Goal: Information Seeking & Learning: Learn about a topic

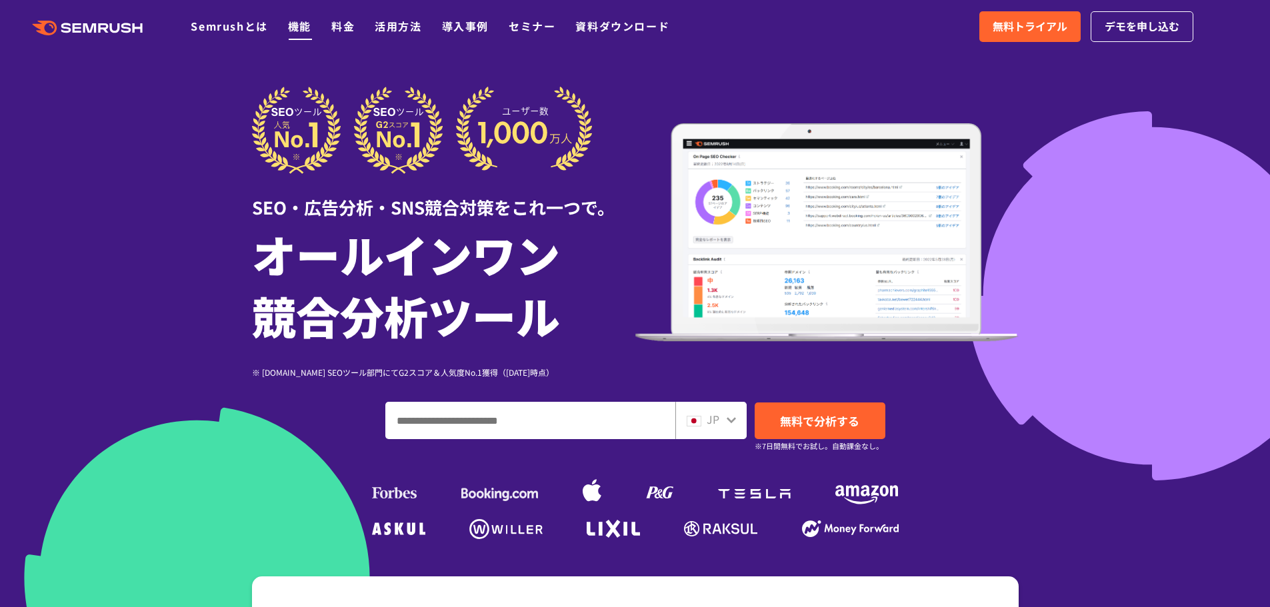
click at [309, 29] on link "機能" at bounding box center [299, 26] width 23 height 16
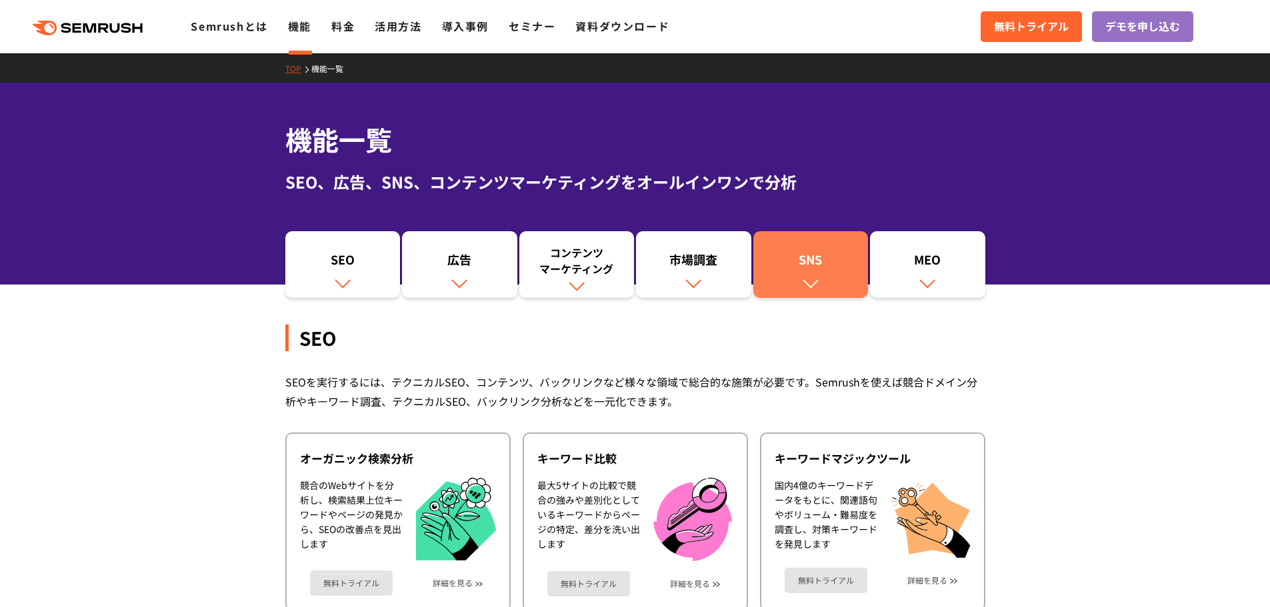
click at [826, 269] on div "SNS" at bounding box center [811, 262] width 102 height 23
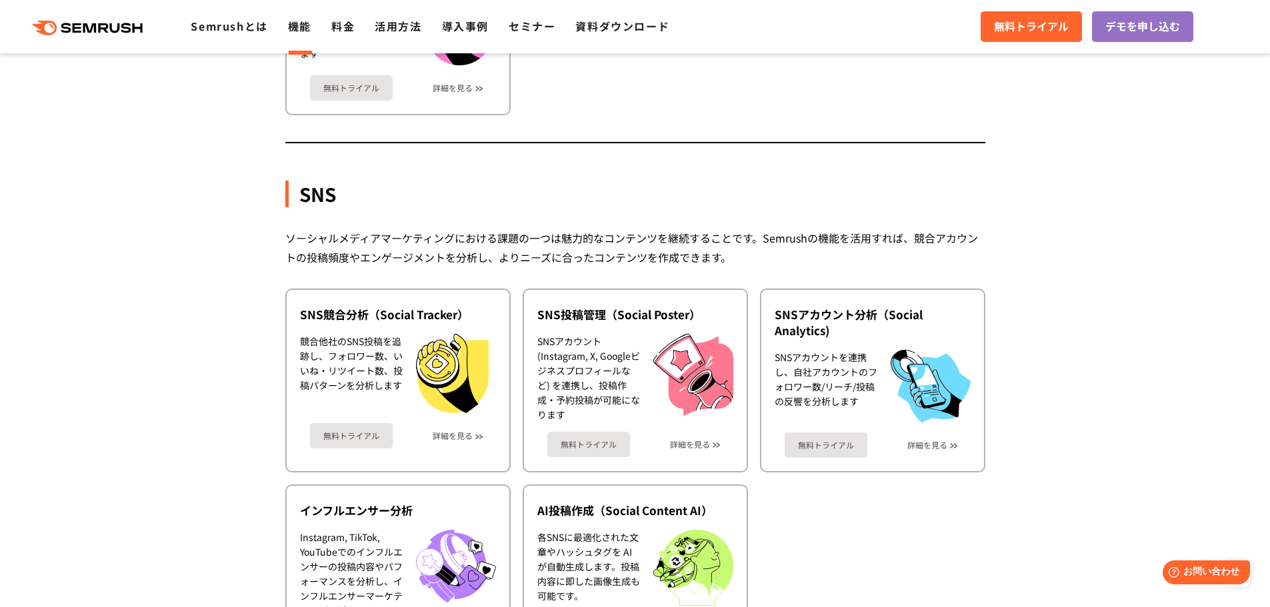
scroll to position [2790, 0]
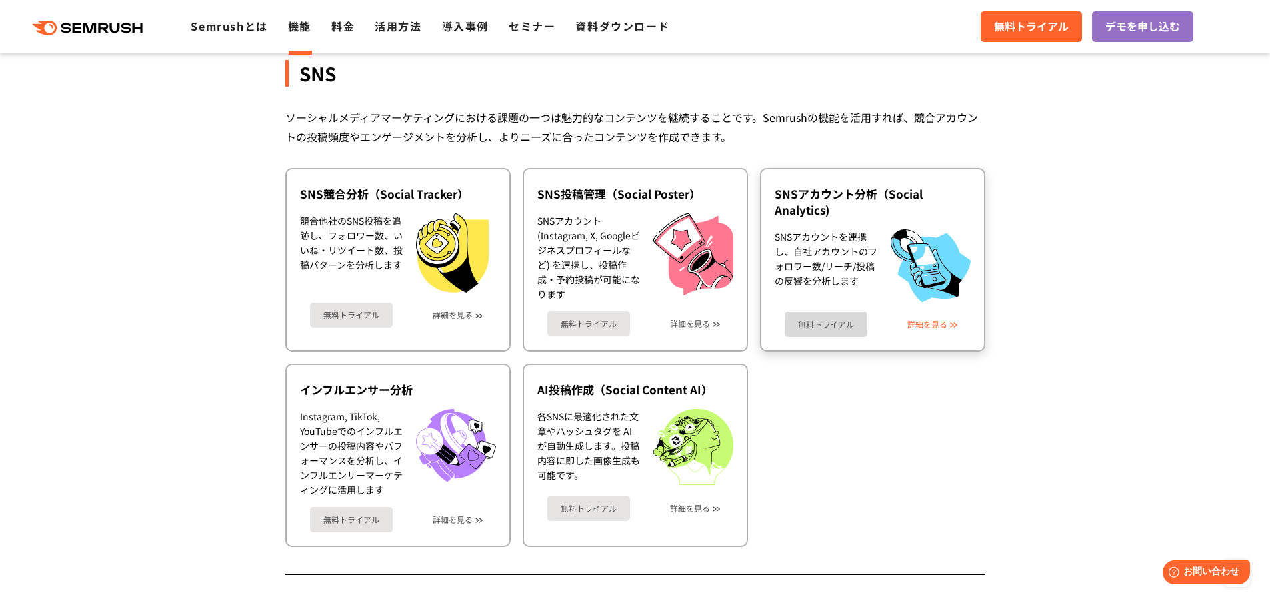
click at [947, 321] on link "詳細を見る" at bounding box center [927, 324] width 40 height 9
click at [468, 317] on link "詳細を見る" at bounding box center [453, 315] width 40 height 9
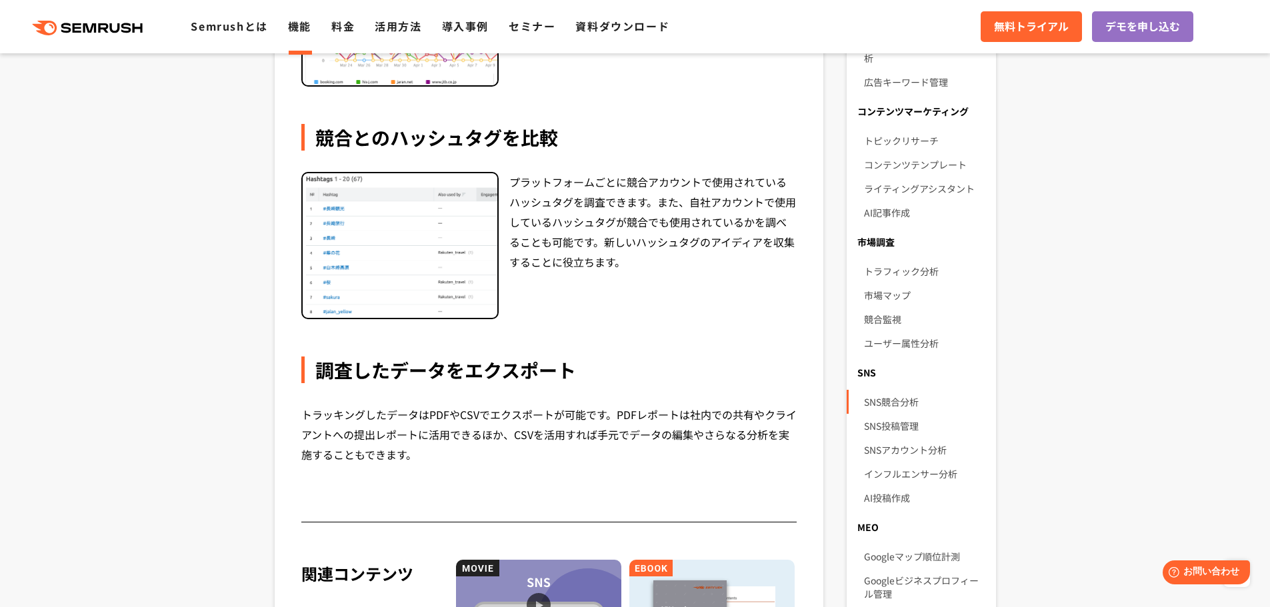
scroll to position [800, 0]
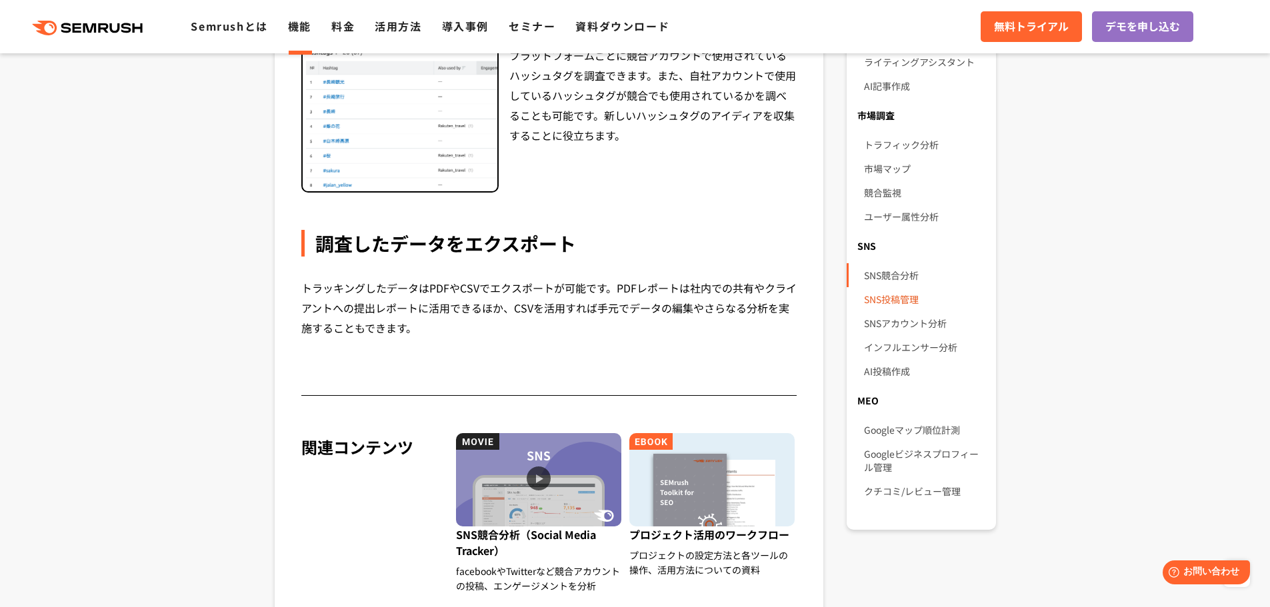
click at [892, 287] on link "SNS投稿管理" at bounding box center [924, 299] width 121 height 24
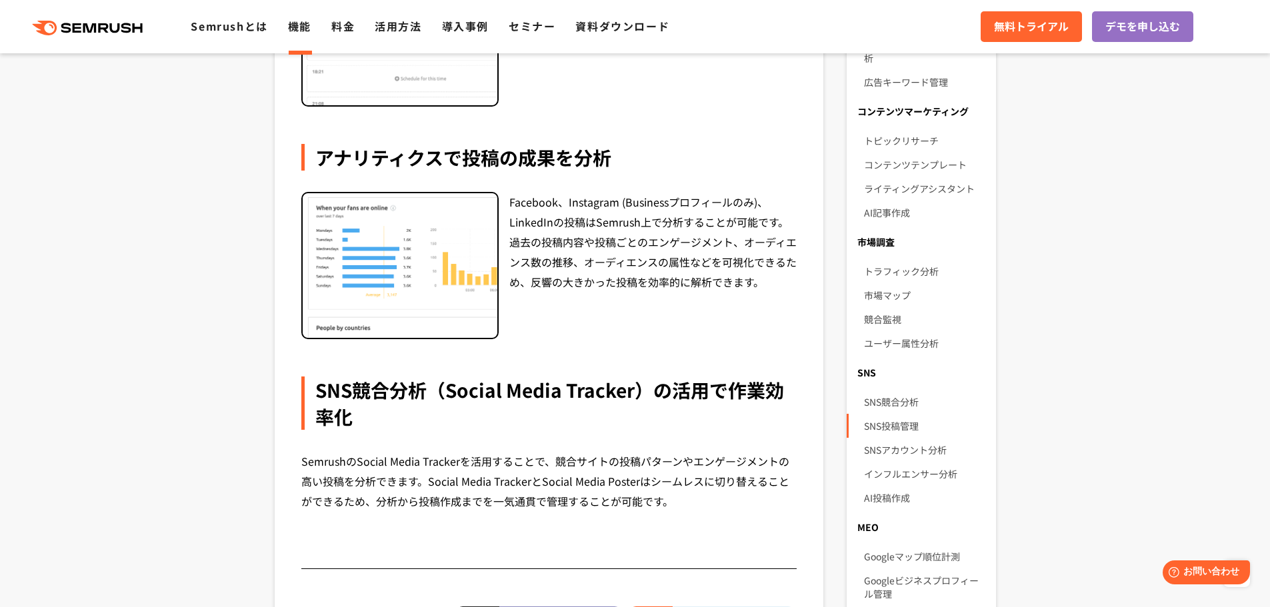
scroll to position [800, 0]
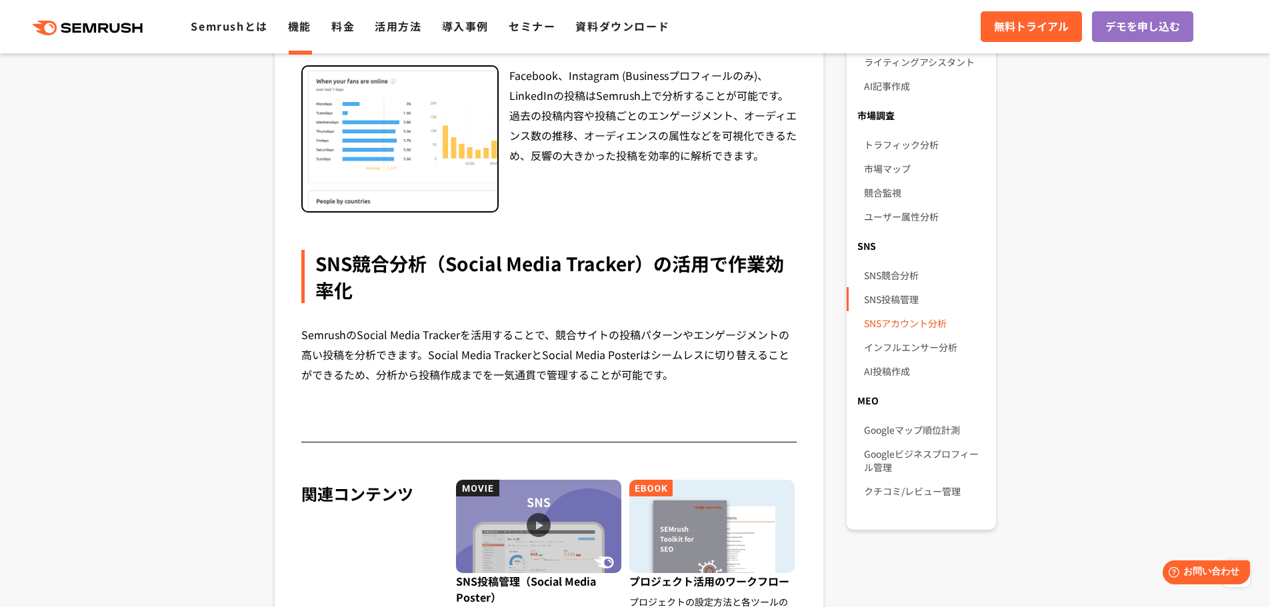
click at [921, 314] on link "SNSアカウント分析" at bounding box center [924, 323] width 121 height 24
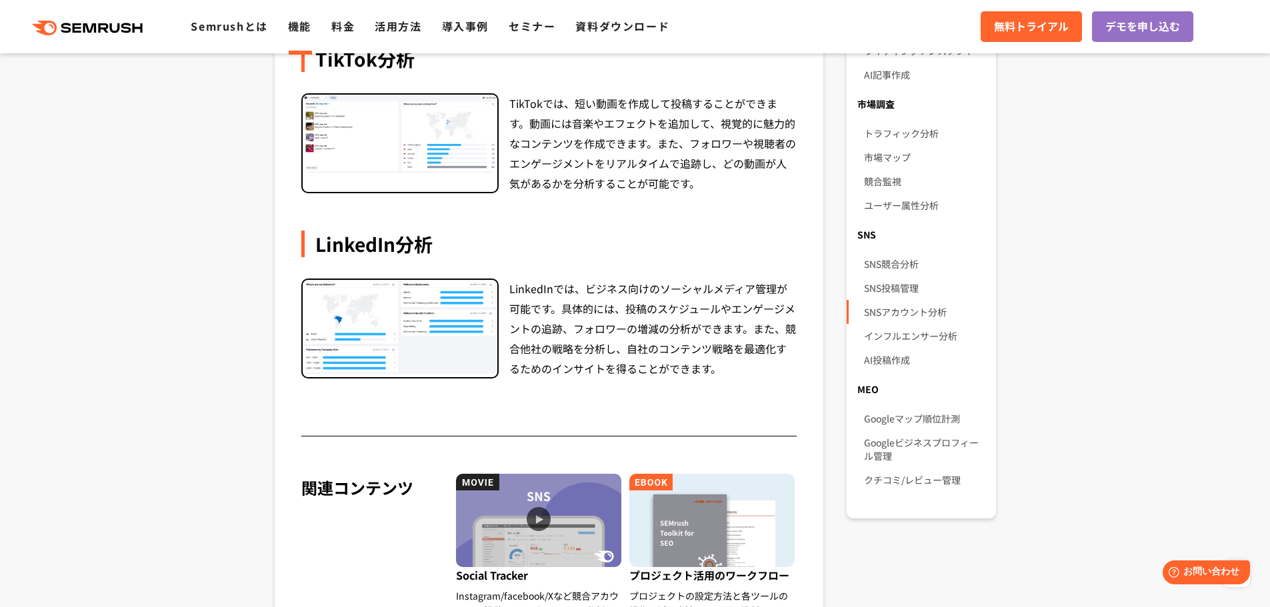
scroll to position [1000, 0]
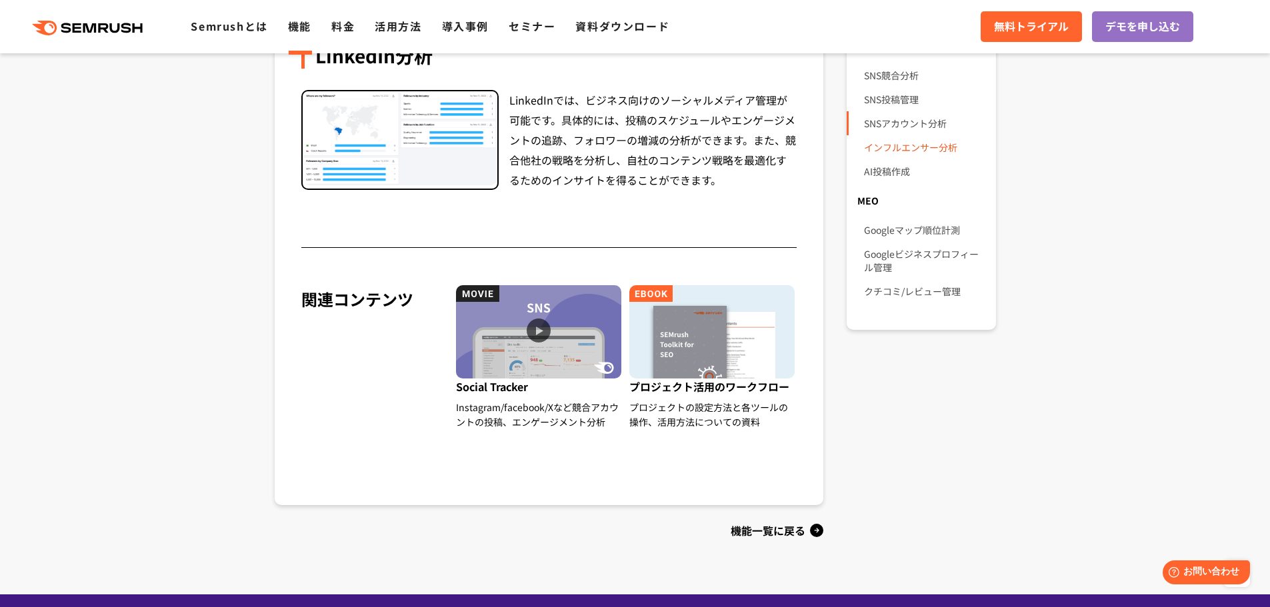
click at [917, 140] on link "インフルエンサー分析" at bounding box center [924, 147] width 121 height 24
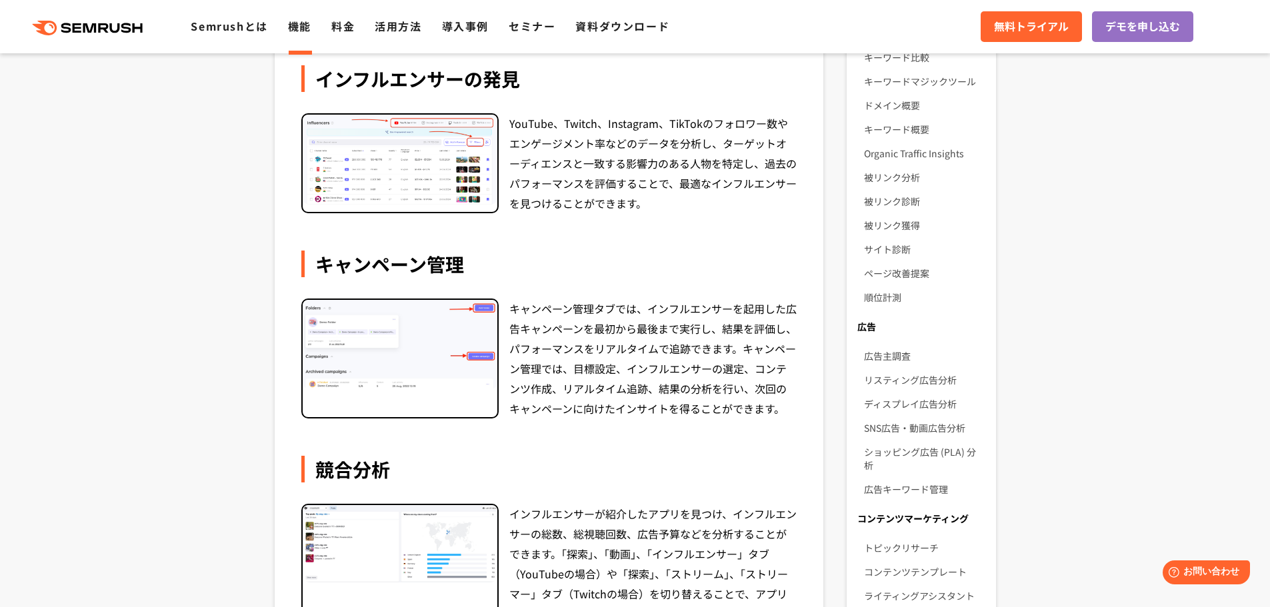
scroll to position [267, 0]
click at [880, 356] on link "広告主調査" at bounding box center [924, 355] width 121 height 24
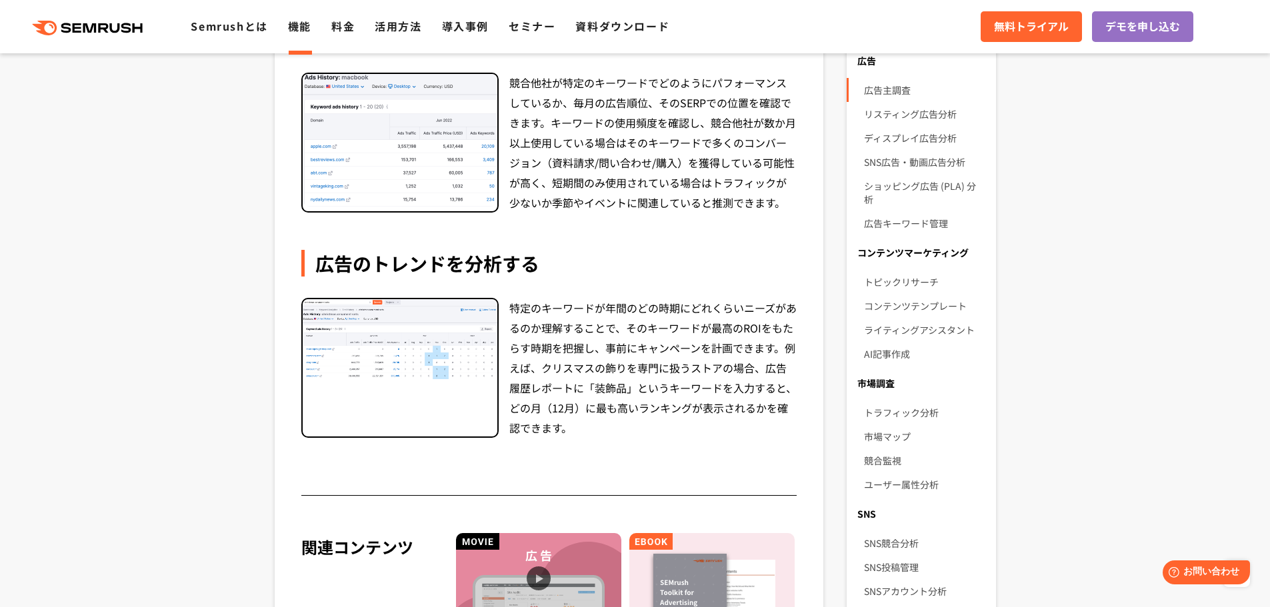
scroll to position [533, 0]
click at [940, 120] on link "リスティング広告分析" at bounding box center [924, 113] width 121 height 24
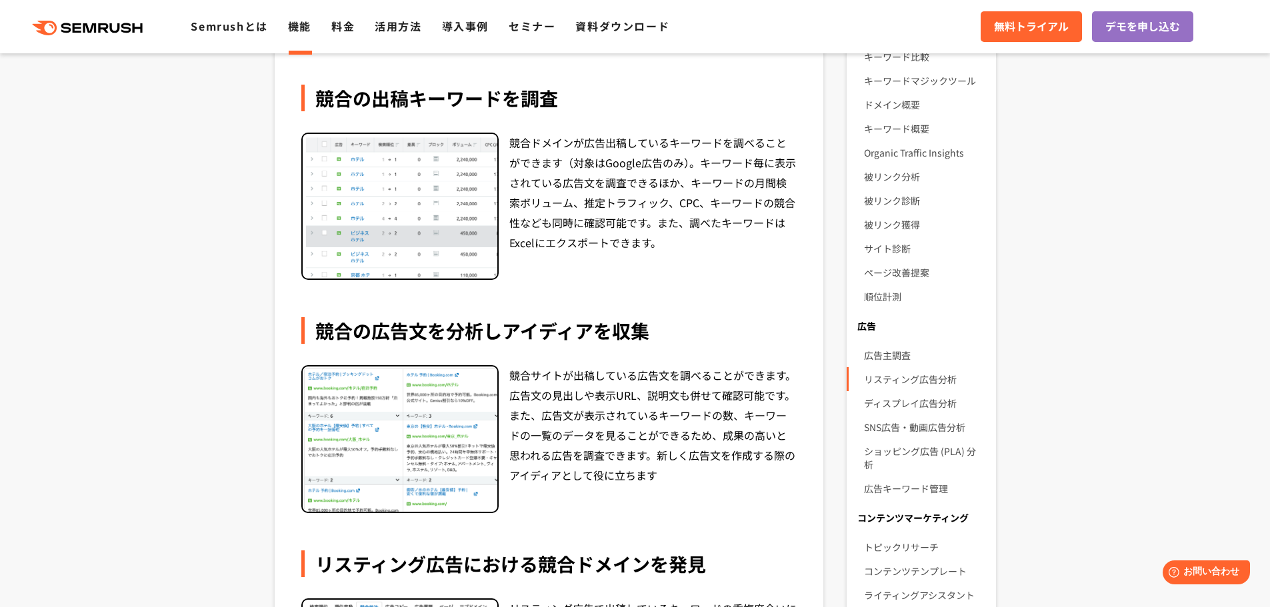
scroll to position [400, 0]
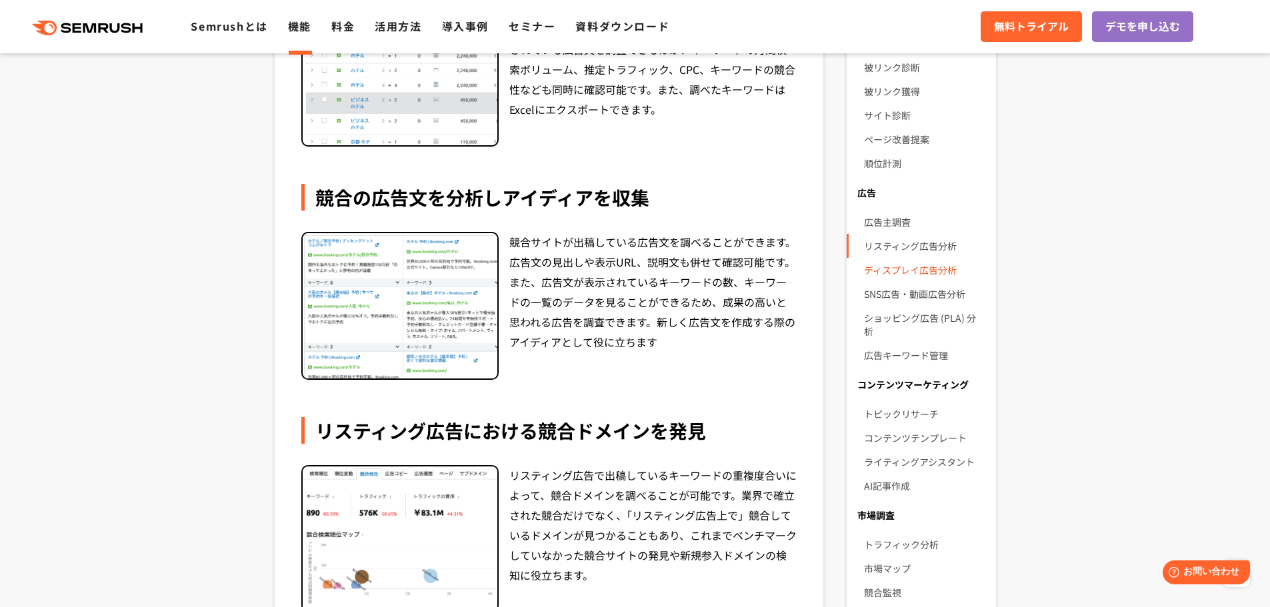
click at [942, 270] on link "ディスプレイ広告分析" at bounding box center [924, 270] width 121 height 24
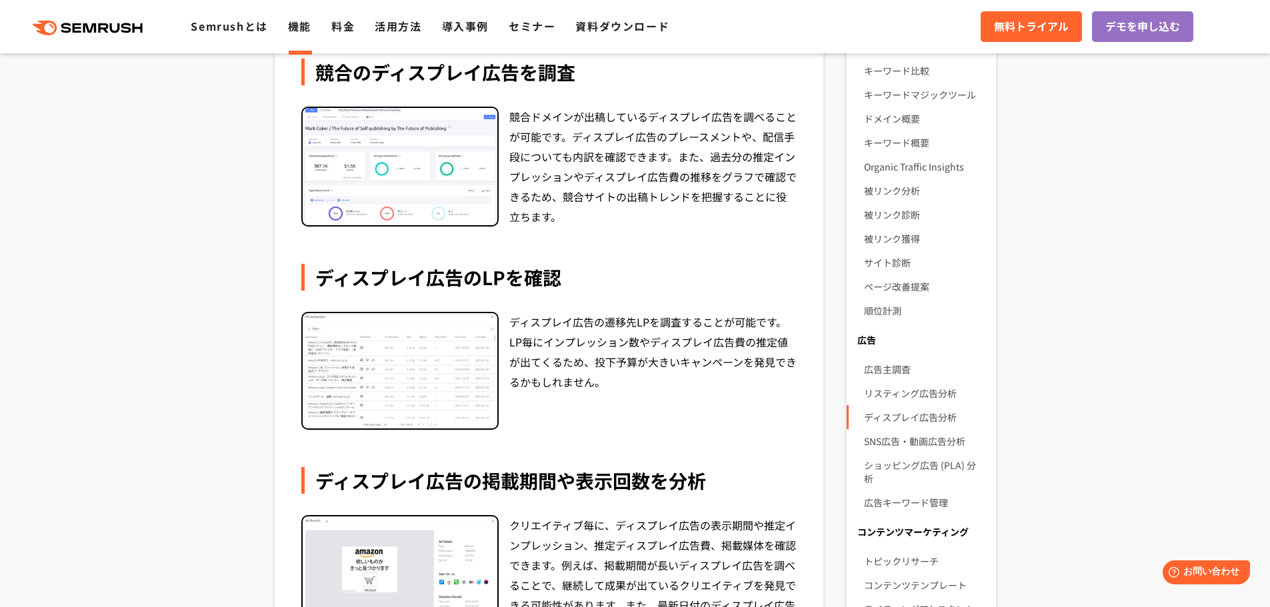
scroll to position [133, 0]
